Goal: Transaction & Acquisition: Purchase product/service

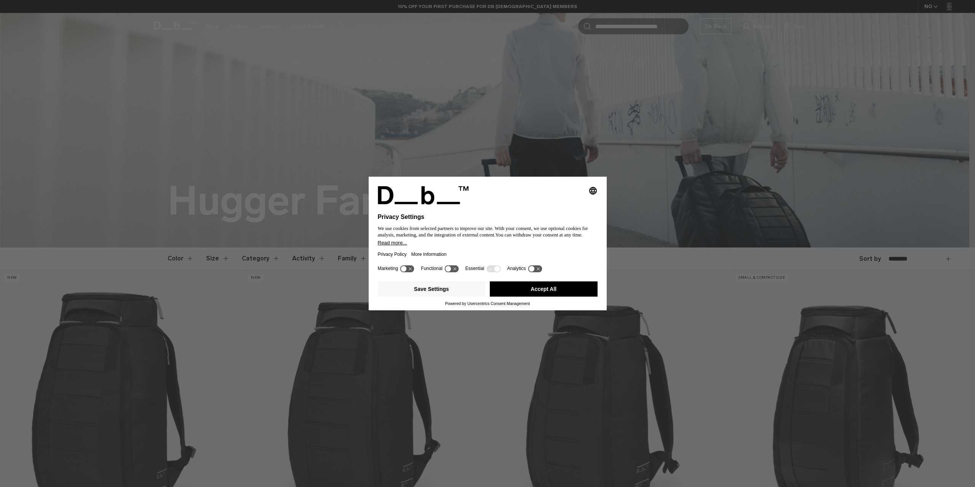
drag, startPoint x: 552, startPoint y: 291, endPoint x: 516, endPoint y: 283, distance: 36.9
click at [551, 291] on button "Accept All" at bounding box center [544, 289] width 108 height 15
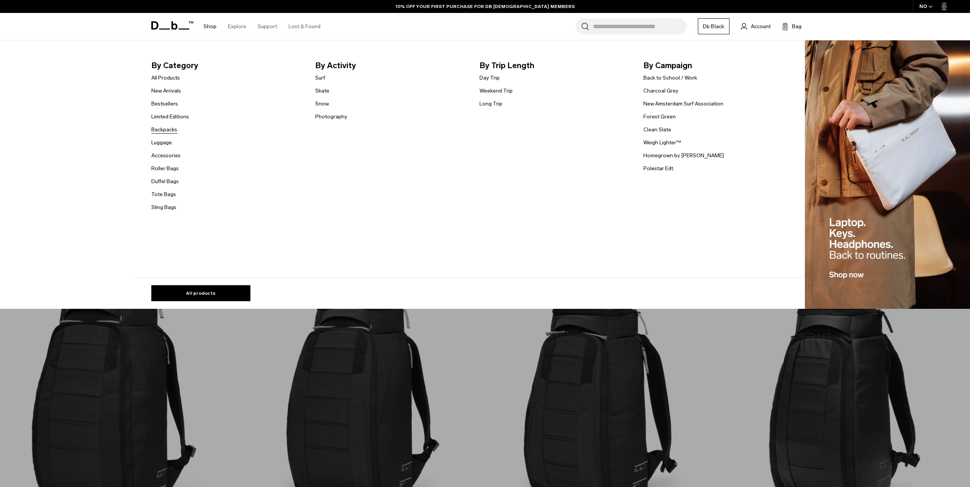
click at [166, 130] on link "Backpacks" at bounding box center [164, 130] width 26 height 8
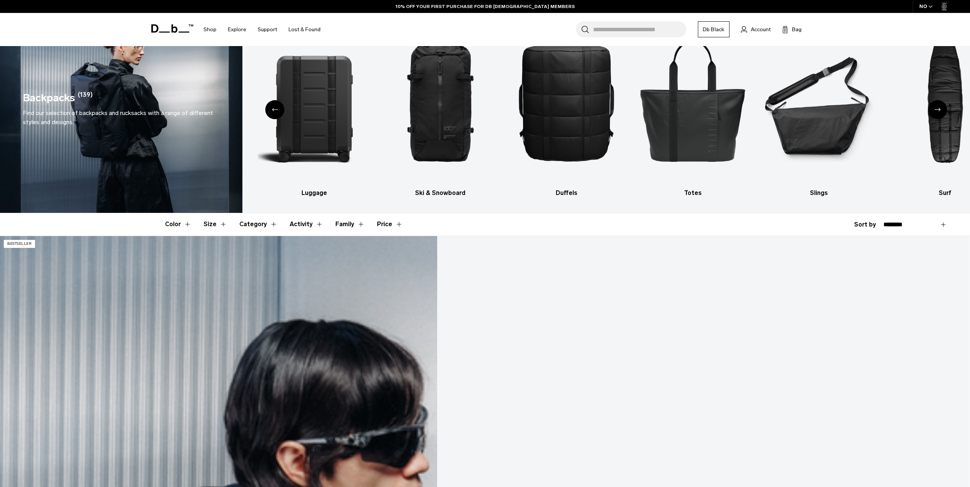
scroll to position [152, 0]
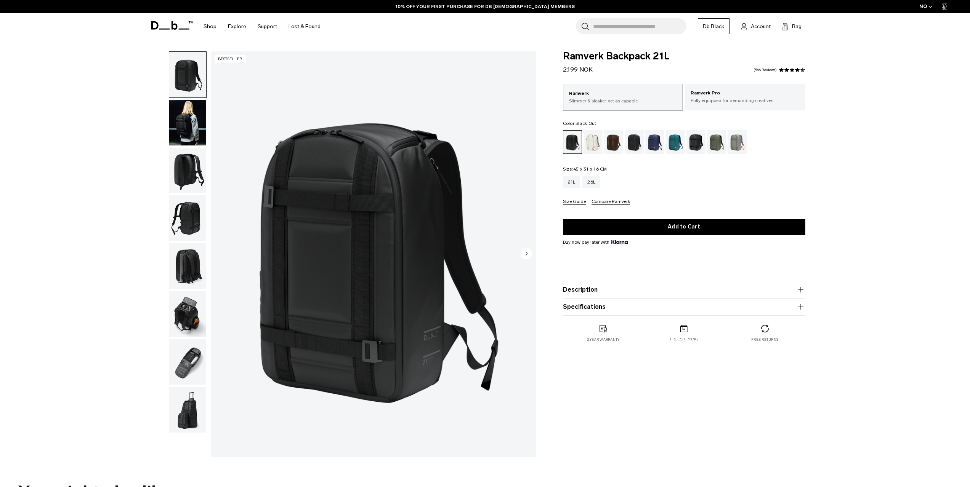
drag, startPoint x: 0, startPoint y: 0, endPoint x: 586, endPoint y: 143, distance: 603.6
click at [586, 143] on div "Oatmilk" at bounding box center [592, 142] width 19 height 24
click at [589, 144] on div "Oatmilk" at bounding box center [592, 142] width 19 height 24
click at [594, 186] on div "26L" at bounding box center [591, 182] width 18 height 12
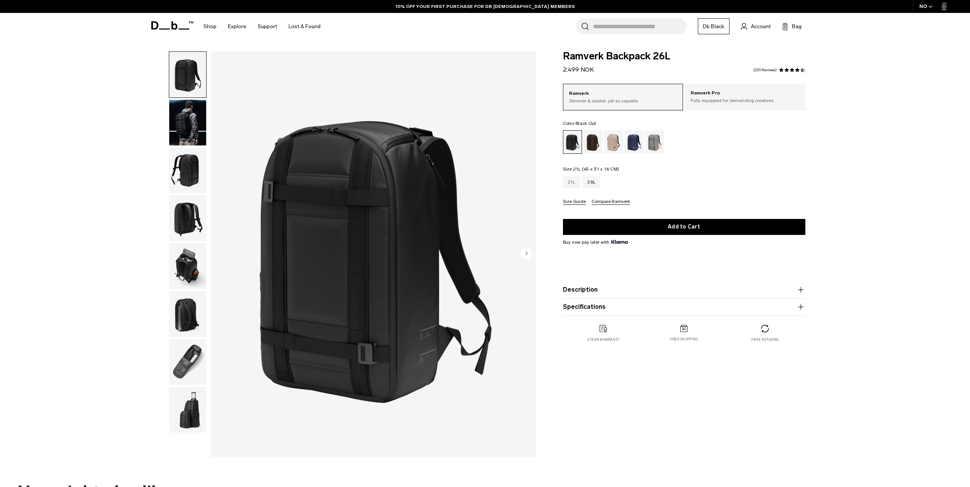
click at [572, 183] on div "21L" at bounding box center [572, 182] width 18 height 12
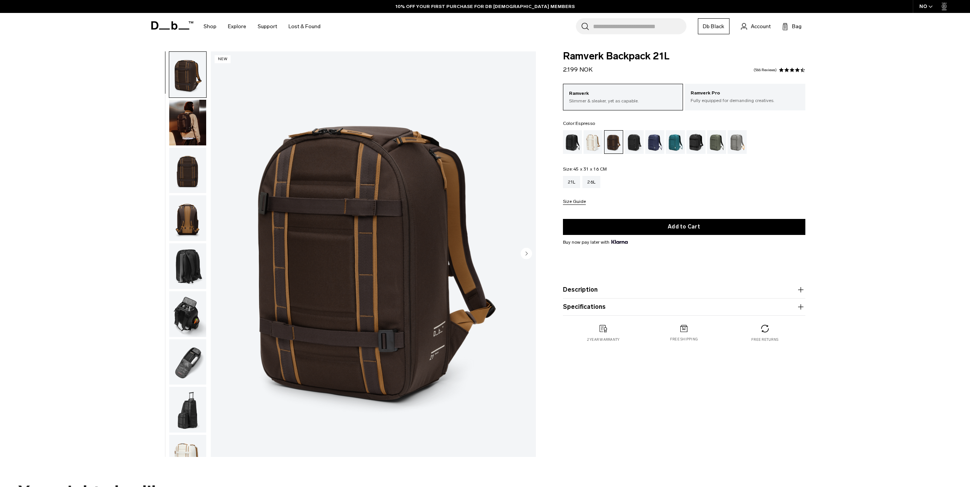
drag, startPoint x: 0, startPoint y: 0, endPoint x: 631, endPoint y: 145, distance: 647.4
click at [631, 145] on div "Charcoal Grey" at bounding box center [633, 142] width 19 height 24
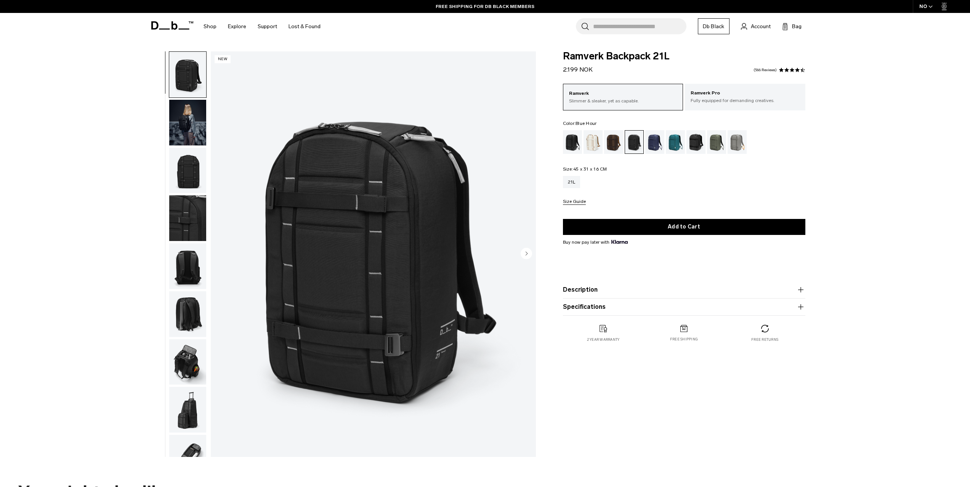
drag, startPoint x: 0, startPoint y: 0, endPoint x: 650, endPoint y: 146, distance: 666.4
click at [650, 146] on div "Blue Hour" at bounding box center [654, 142] width 19 height 24
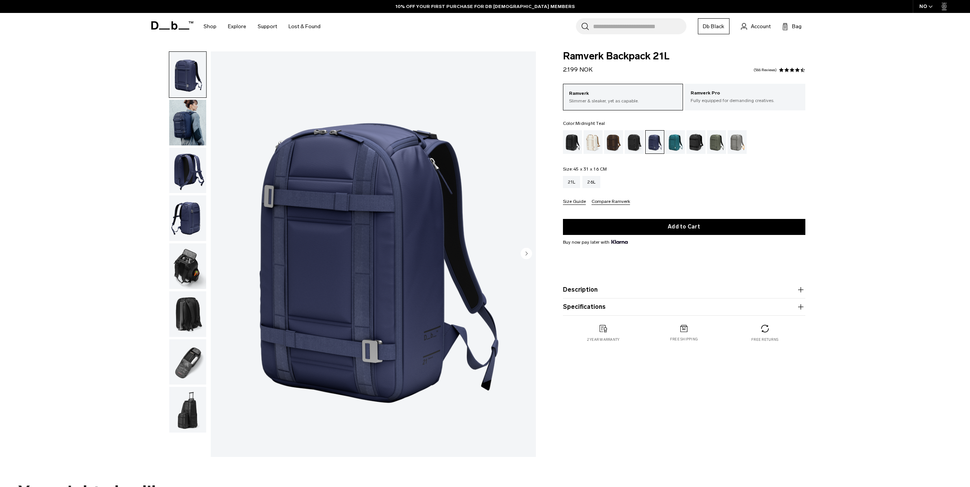
click at [680, 142] on div "Midnight Teal" at bounding box center [675, 142] width 19 height 24
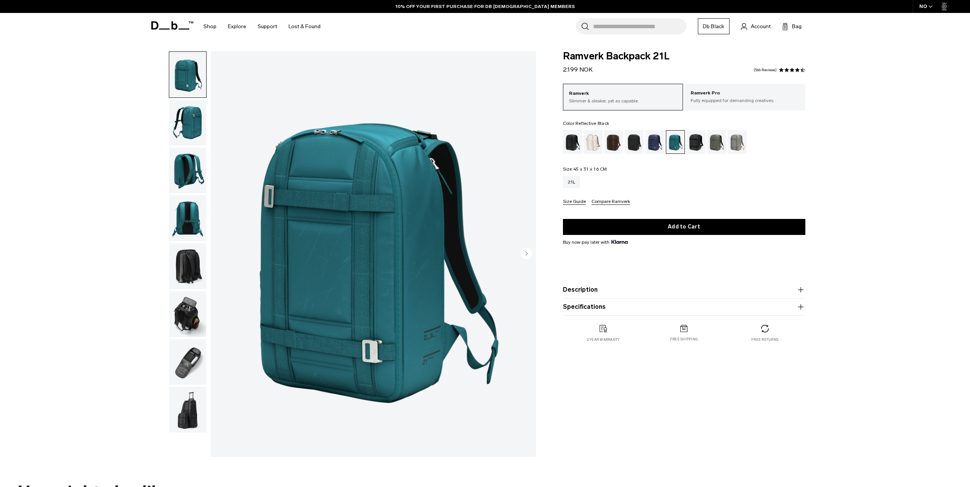
click at [696, 146] on div "Reflective Black" at bounding box center [695, 142] width 19 height 24
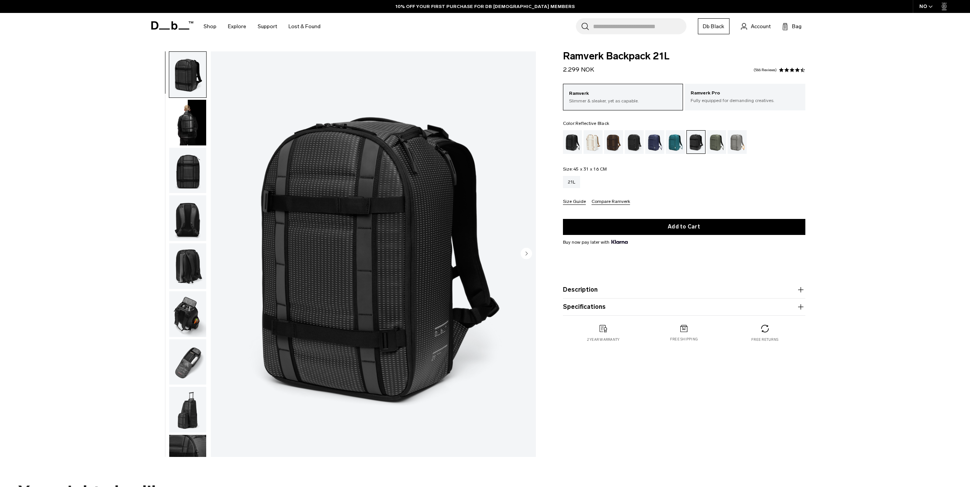
click at [712, 144] on div "Moss Green" at bounding box center [716, 142] width 19 height 24
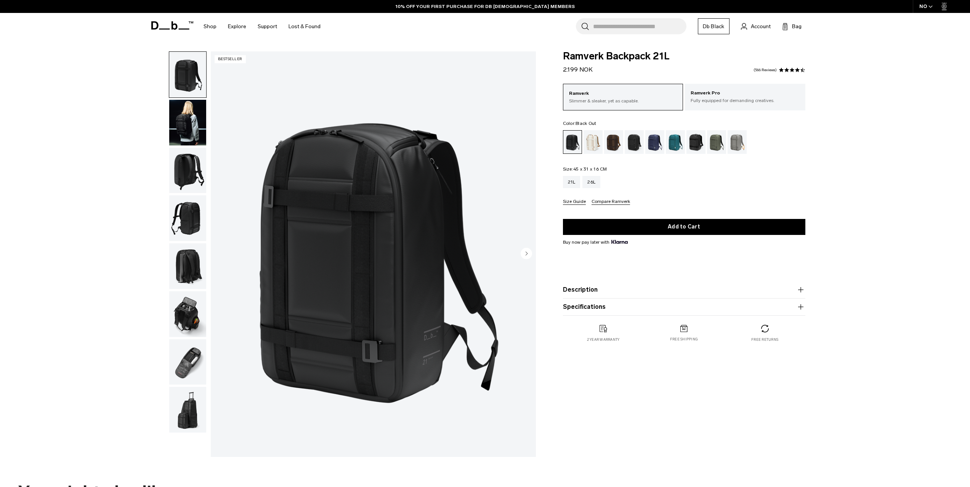
click at [193, 309] on img "button" at bounding box center [187, 314] width 37 height 46
